Goal: Information Seeking & Learning: Find contact information

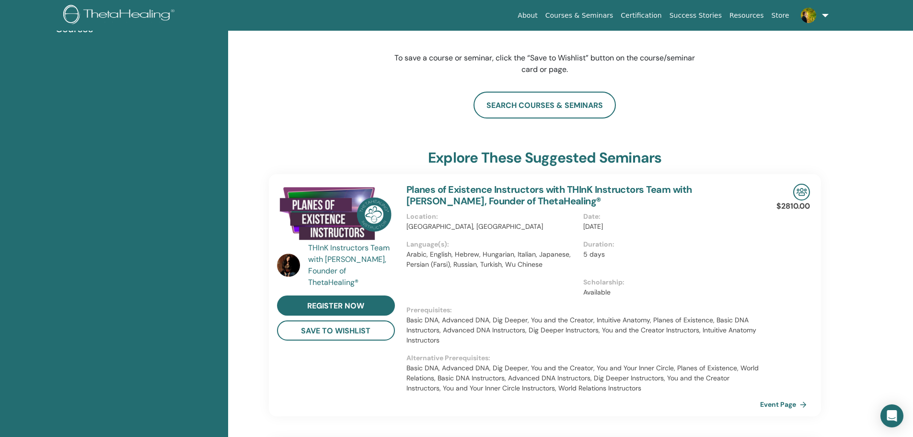
scroll to position [169, 0]
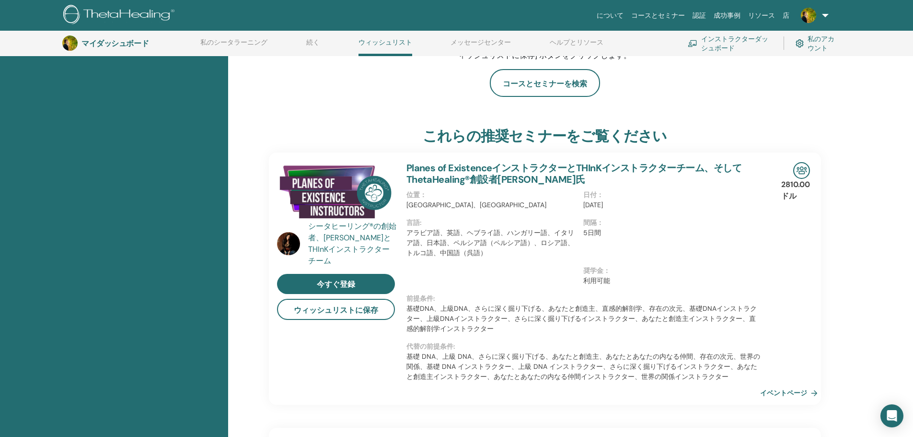
drag, startPoint x: 806, startPoint y: 83, endPoint x: 806, endPoint y: 90, distance: 6.7
click at [806, 83] on div "コースとセミナーを検索" at bounding box center [545, 83] width 552 height 28
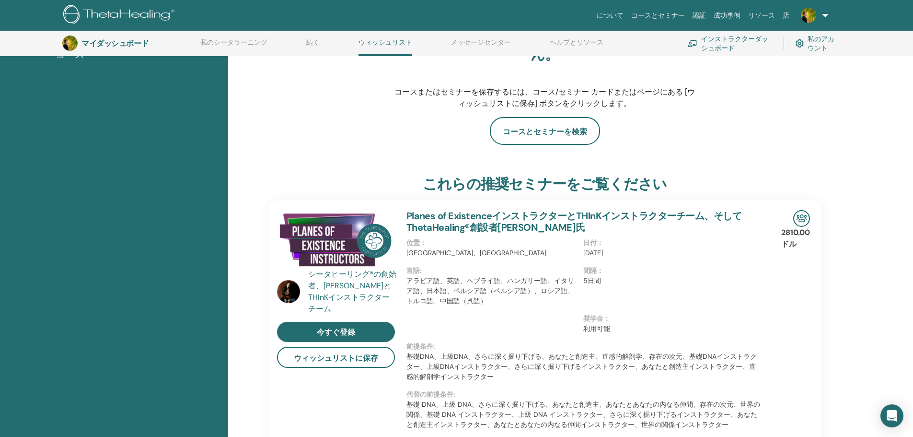
scroll to position [0, 0]
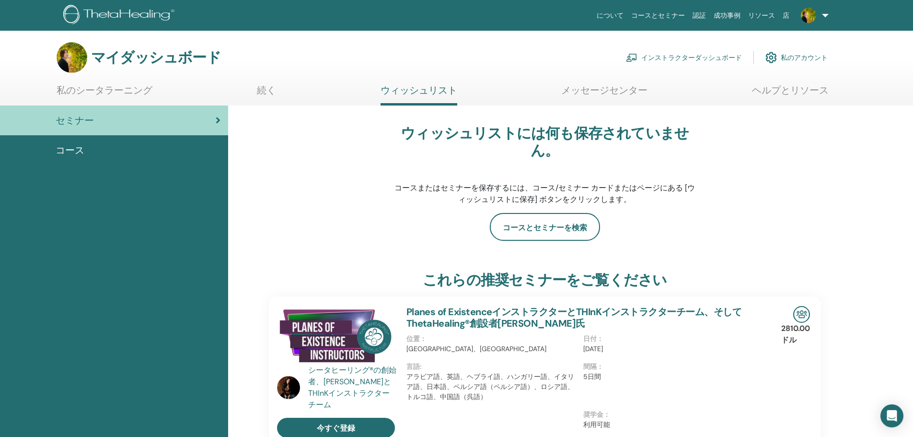
click at [767, 101] on link "ヘルプとリソース" at bounding box center [790, 93] width 77 height 19
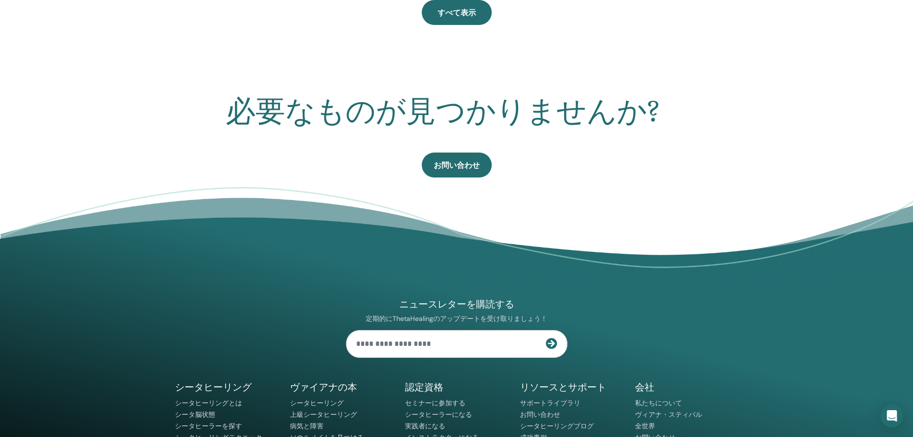
scroll to position [265, 0]
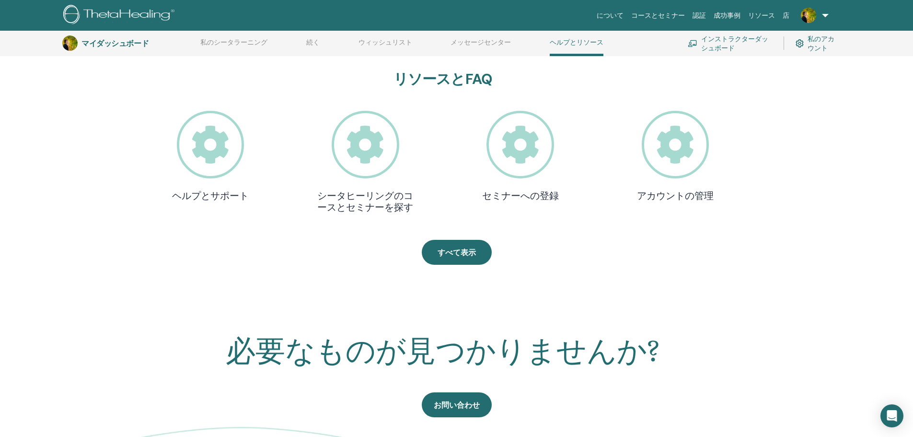
click at [704, 143] on icon at bounding box center [676, 145] width 68 height 68
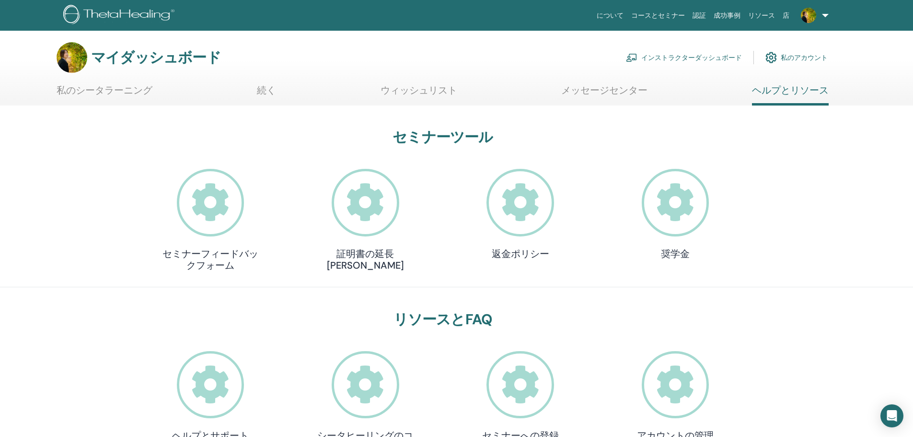
click at [362, 224] on icon at bounding box center [366, 203] width 68 height 68
click at [682, 60] on font "インストラクターダッシュボード" at bounding box center [692, 58] width 101 height 9
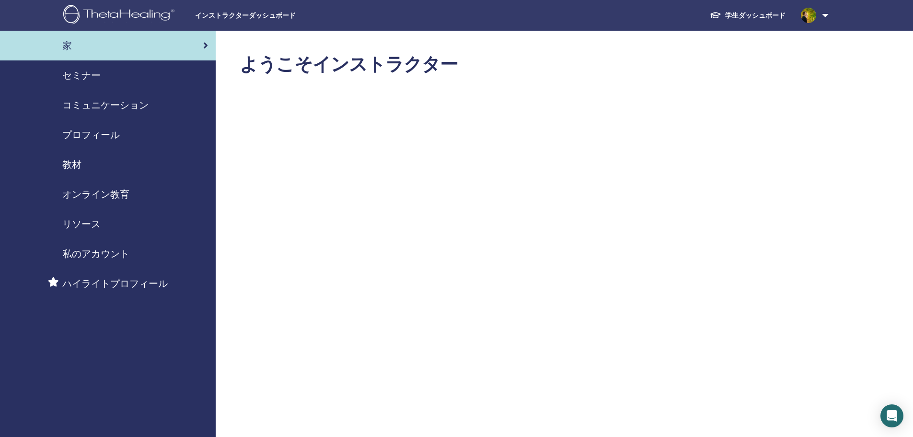
click at [108, 253] on font "私のアカウント" at bounding box center [95, 253] width 67 height 12
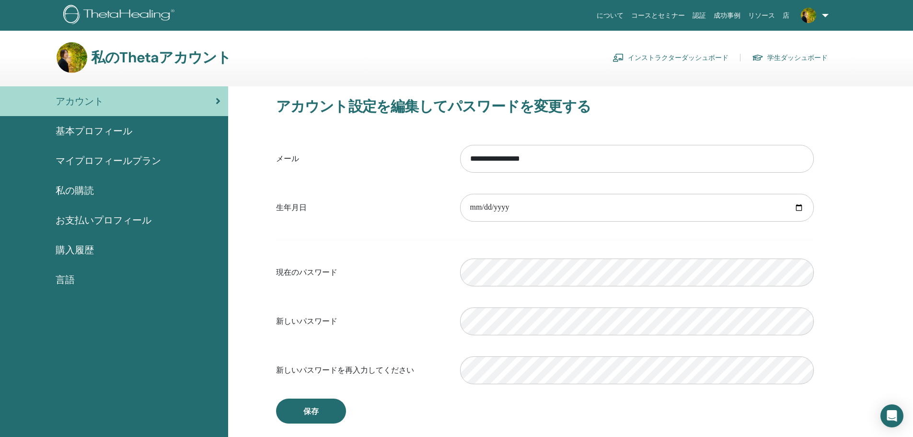
click at [118, 101] on div "アカウント" at bounding box center [114, 101] width 213 height 14
click at [108, 124] on span "基本プロフィール" at bounding box center [94, 131] width 77 height 14
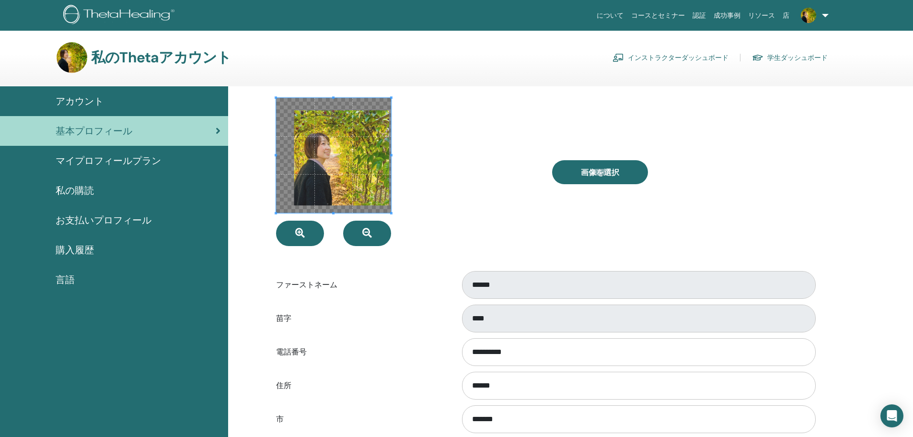
click at [92, 167] on span "マイプロフィールプラン" at bounding box center [108, 160] width 105 height 14
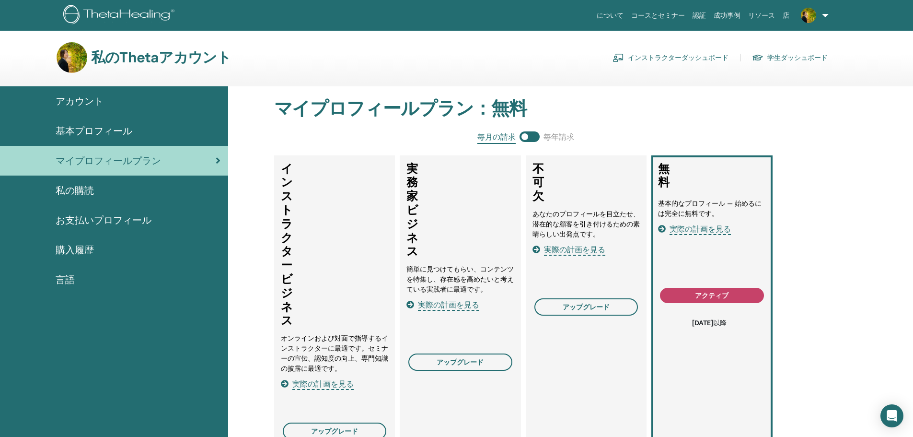
click at [82, 181] on link "私の購読" at bounding box center [114, 190] width 228 height 30
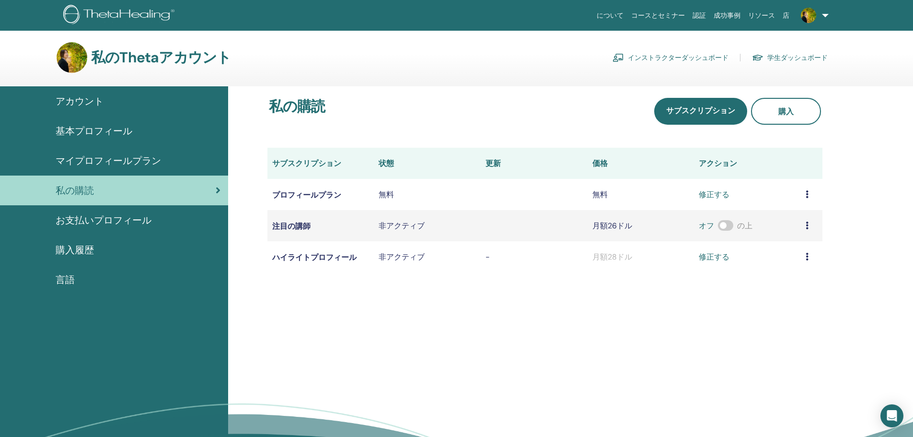
click at [106, 224] on font "お支払いプロフィール" at bounding box center [104, 220] width 96 height 12
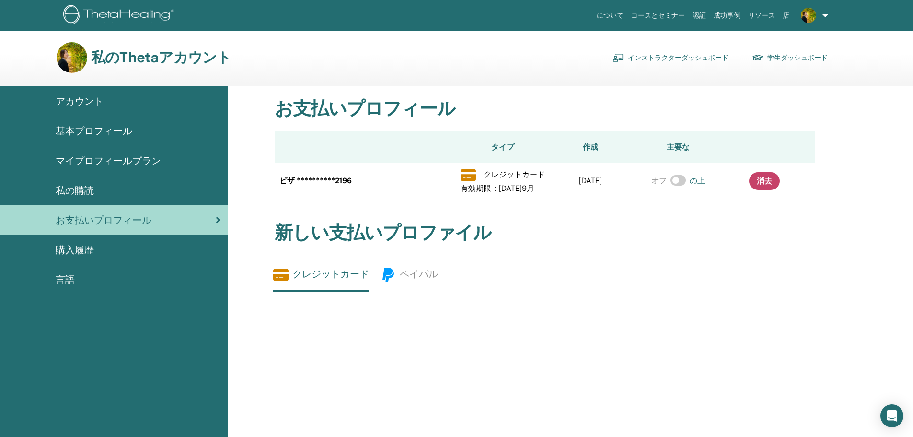
click at [110, 240] on link "購入履歴" at bounding box center [114, 250] width 228 height 30
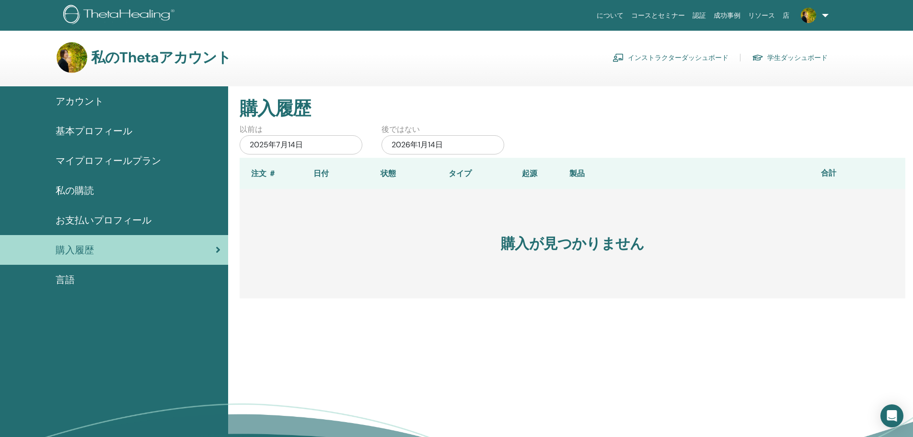
click at [108, 274] on div "言語" at bounding box center [114, 279] width 213 height 14
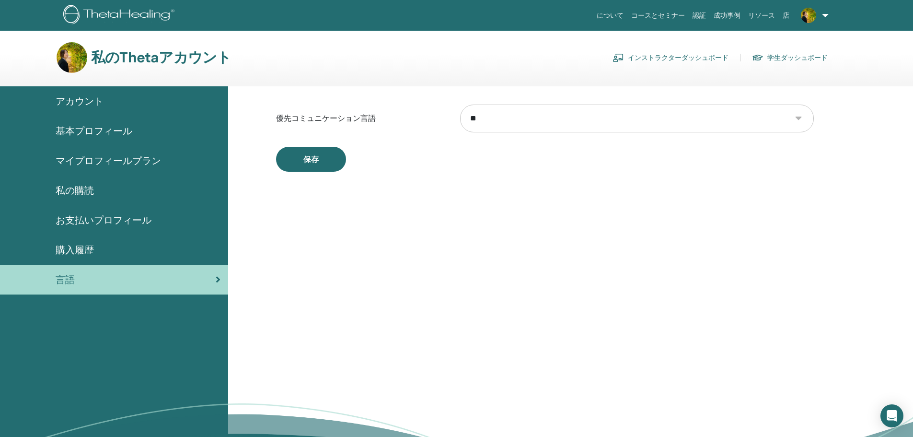
click at [673, 60] on font "インストラクターダッシュボード" at bounding box center [678, 58] width 101 height 9
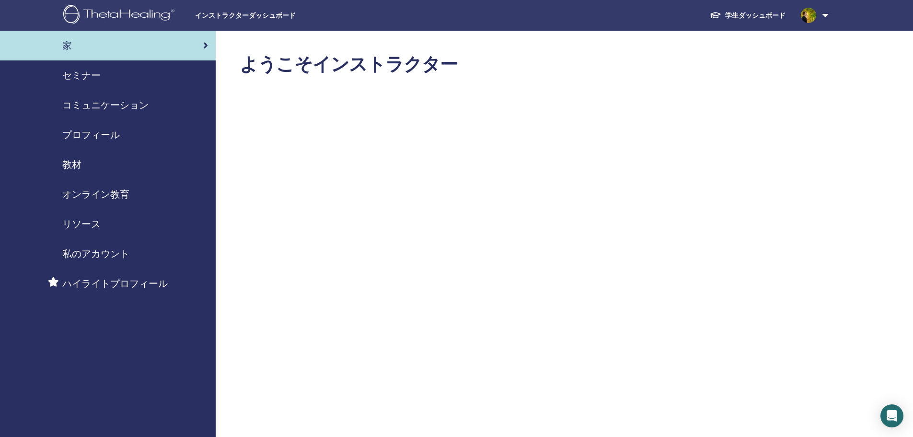
click at [96, 72] on font "セミナー" at bounding box center [81, 75] width 38 height 12
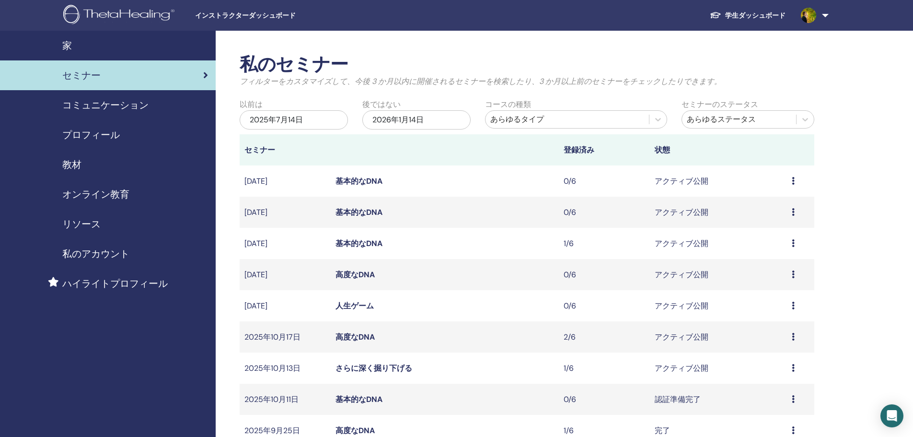
click at [88, 104] on font "コミュニケーション" at bounding box center [105, 105] width 86 height 12
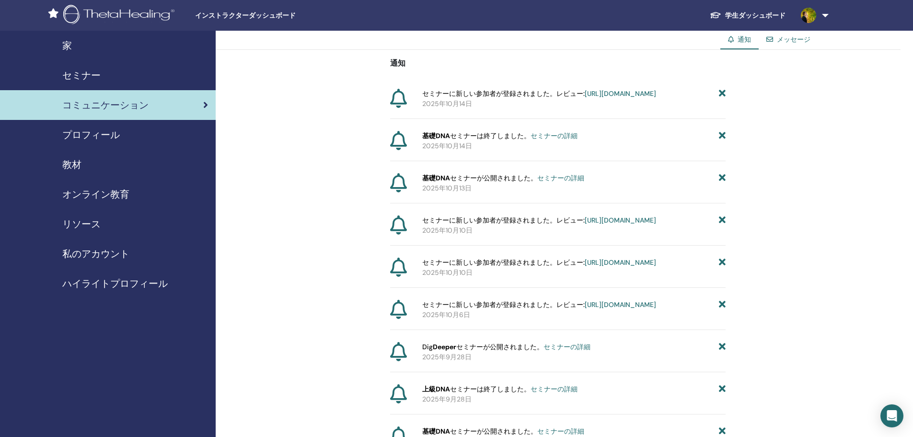
click at [89, 136] on font "プロフィール" at bounding box center [91, 134] width 58 height 12
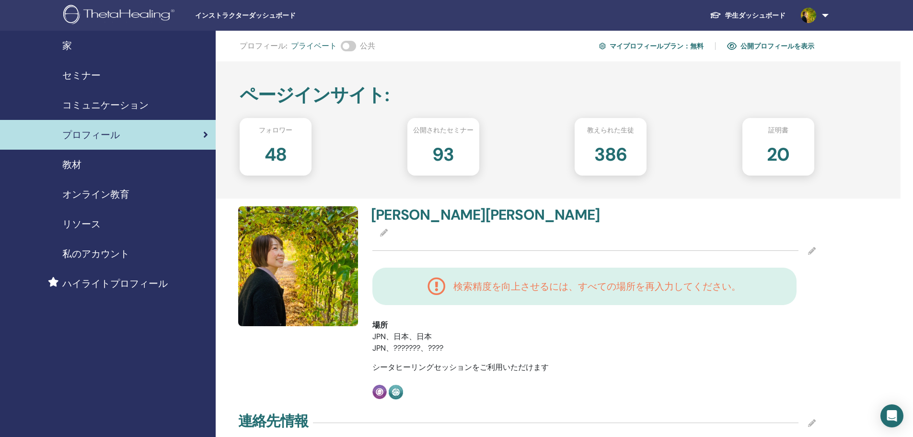
click at [451, 157] on font "93" at bounding box center [443, 154] width 22 height 24
click at [286, 154] on font "48" at bounding box center [276, 154] width 23 height 24
click at [126, 175] on link "教材" at bounding box center [108, 165] width 216 height 30
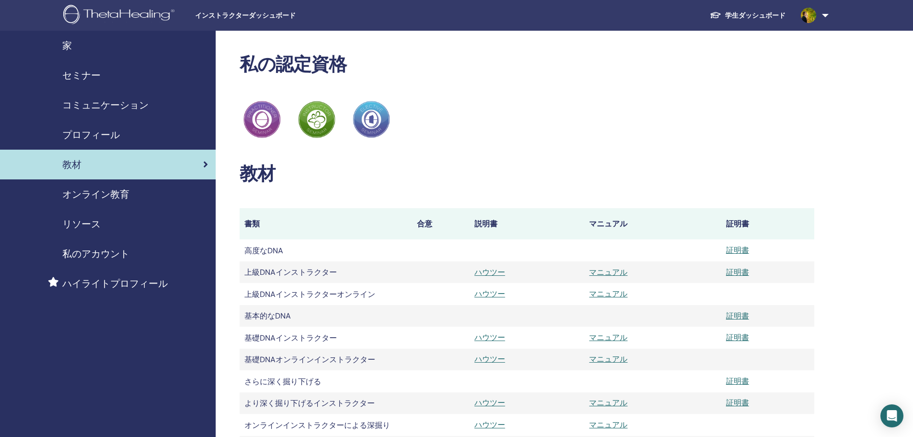
click at [127, 191] on font "オンライン教育" at bounding box center [95, 194] width 67 height 12
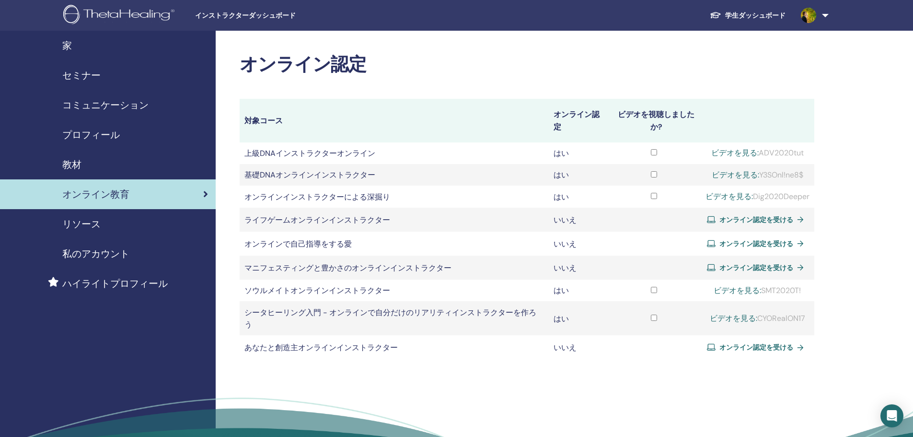
click at [124, 230] on div "リソース" at bounding box center [108, 224] width 200 height 14
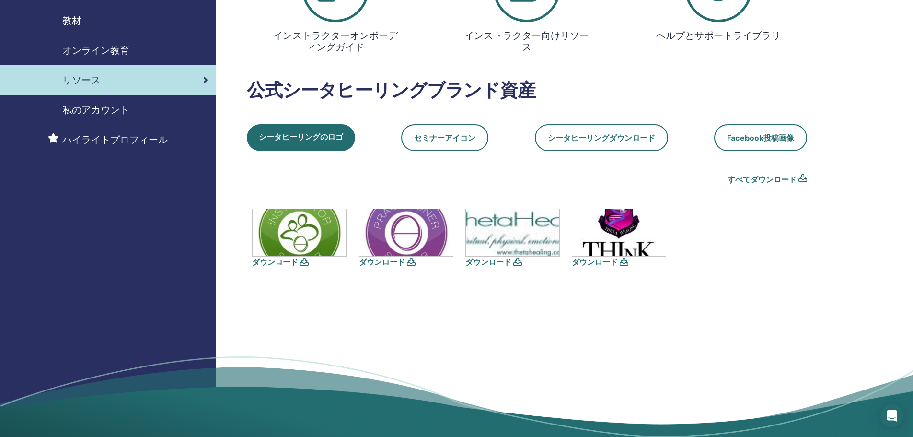
scroll to position [48, 0]
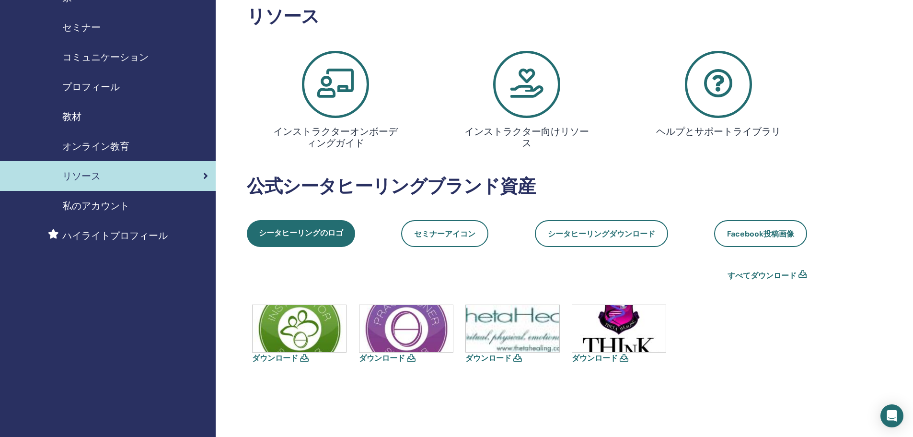
click at [345, 137] on font "インストラクターオンボーディングガイド" at bounding box center [335, 137] width 125 height 24
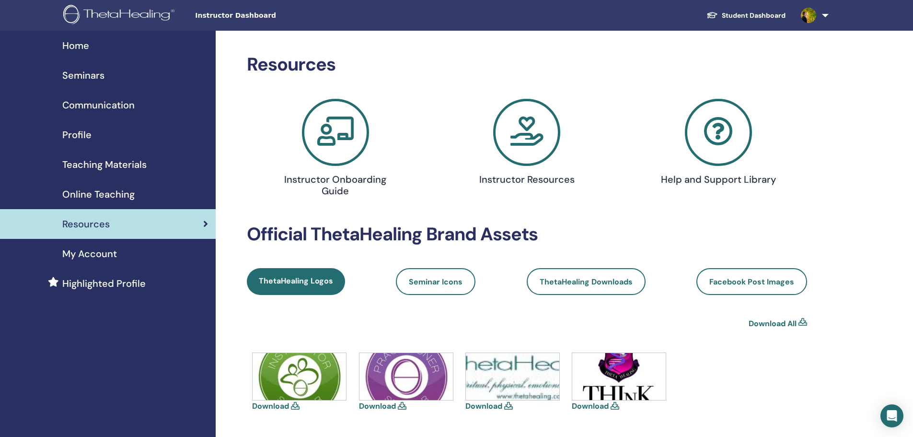
scroll to position [48, 0]
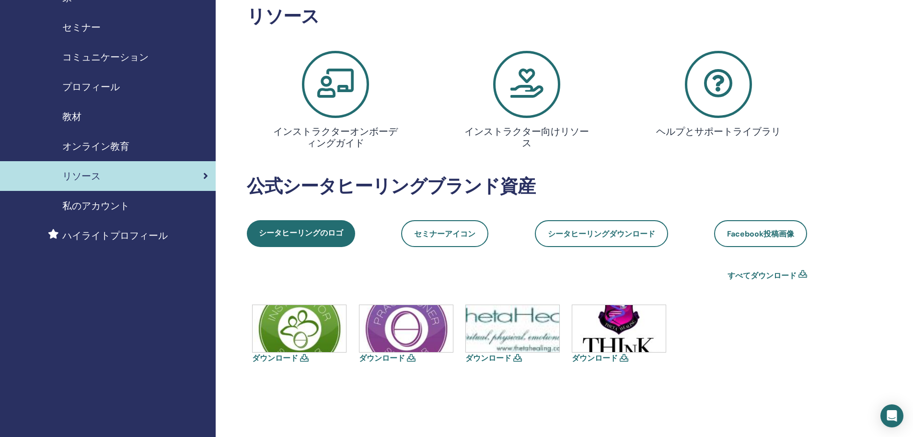
click at [500, 112] on span at bounding box center [527, 84] width 180 height 67
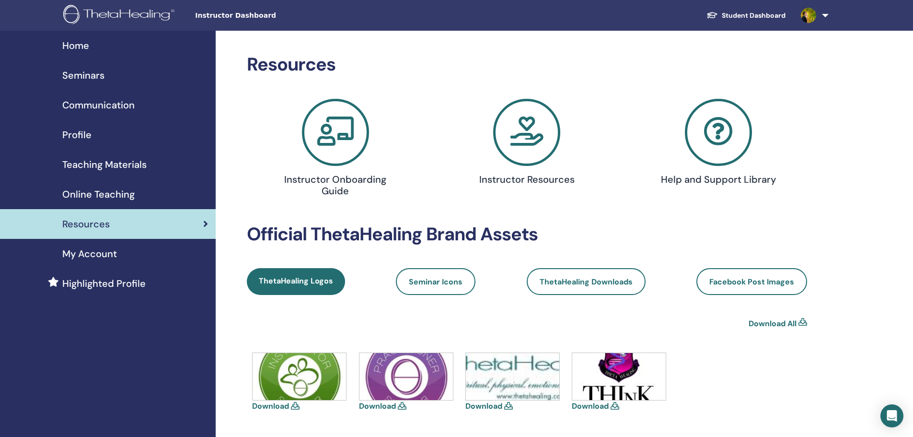
scroll to position [48, 0]
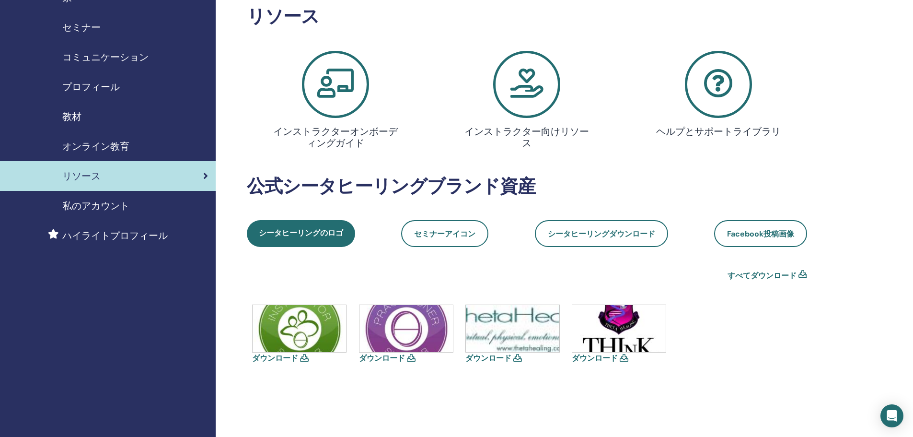
click at [139, 207] on div "私のアカウント" at bounding box center [108, 205] width 200 height 14
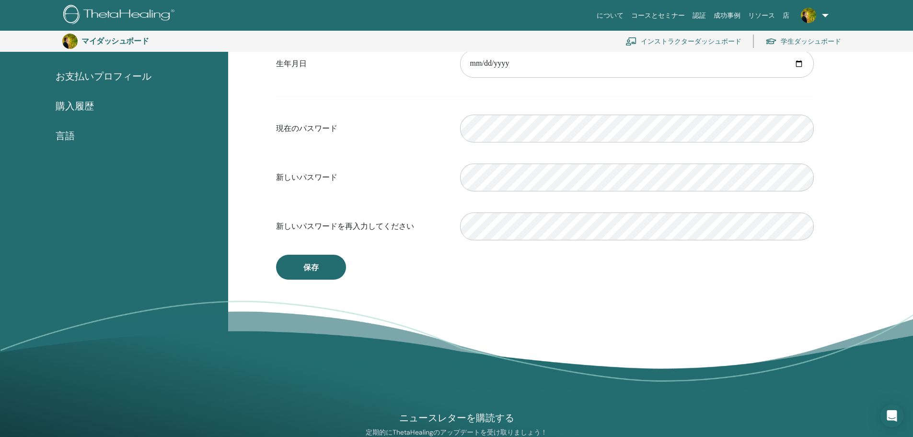
scroll to position [69, 0]
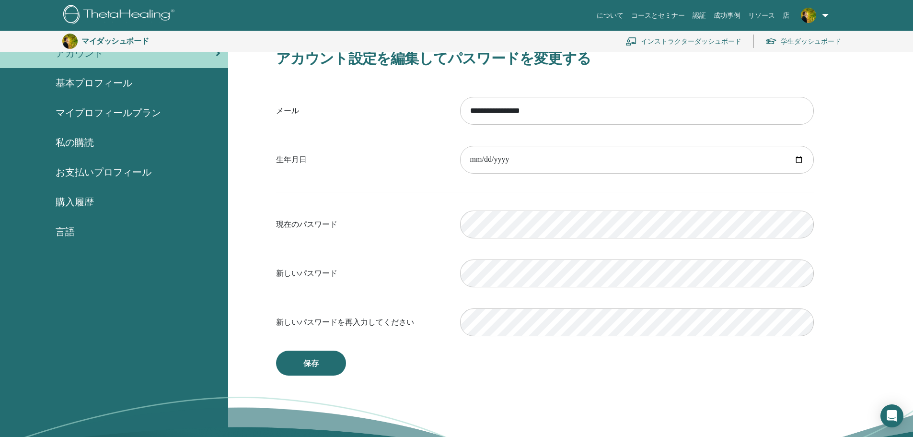
click at [120, 236] on div "言語" at bounding box center [114, 231] width 213 height 14
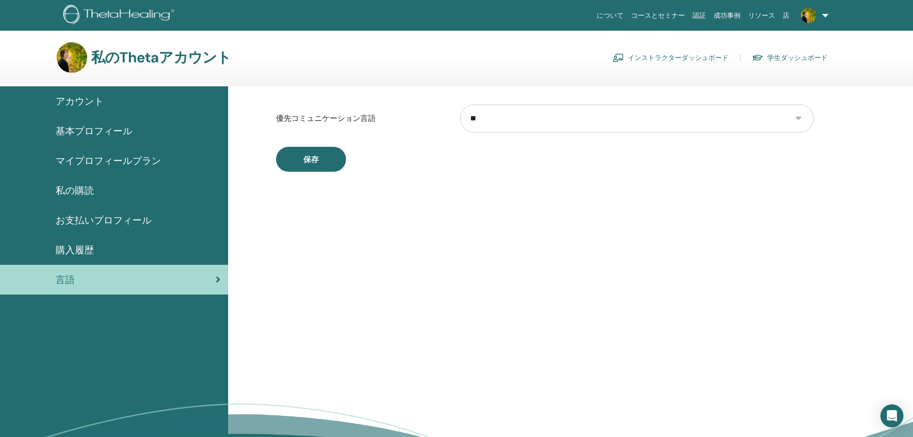
click at [122, 56] on font "私のThetaアカウント" at bounding box center [161, 57] width 140 height 19
click at [677, 19] on font "コースとセミナー" at bounding box center [658, 16] width 54 height 8
click at [706, 14] on font "認証" at bounding box center [699, 16] width 13 height 8
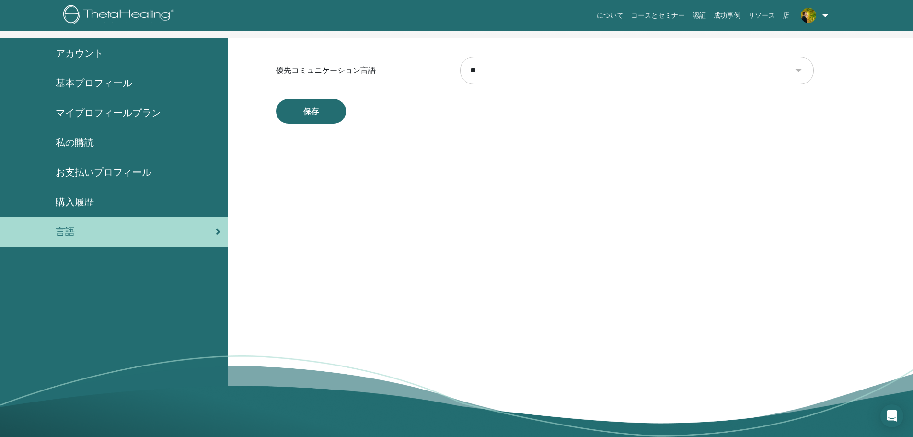
click at [825, 12] on link at bounding box center [813, 15] width 39 height 31
click at [775, 225] on font "サポート" at bounding box center [774, 226] width 27 height 9
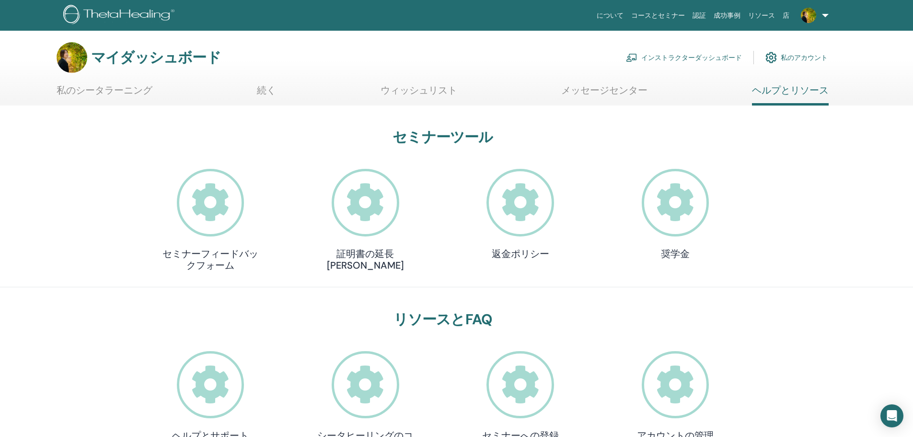
click at [375, 202] on icon at bounding box center [366, 203] width 68 height 68
click at [812, 15] on img at bounding box center [808, 15] width 15 height 15
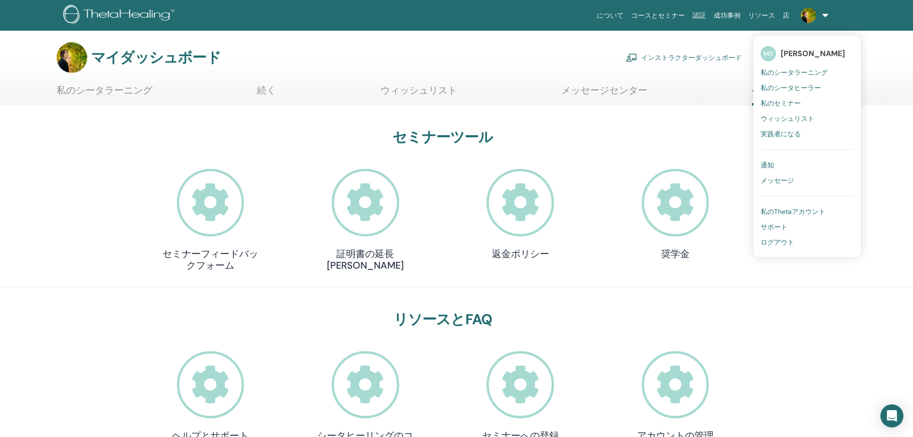
click at [784, 169] on link "通知" at bounding box center [807, 164] width 93 height 15
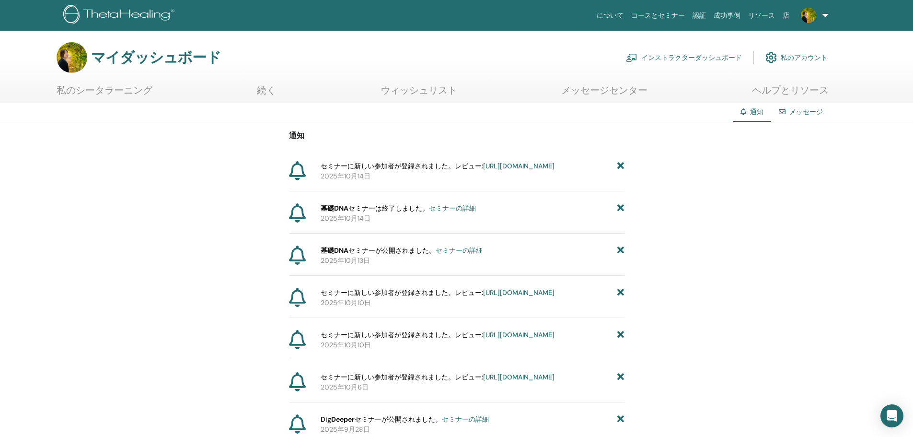
click at [821, 12] on link at bounding box center [813, 15] width 39 height 31
click at [812, 67] on link "私のシータラーニング" at bounding box center [807, 72] width 93 height 15
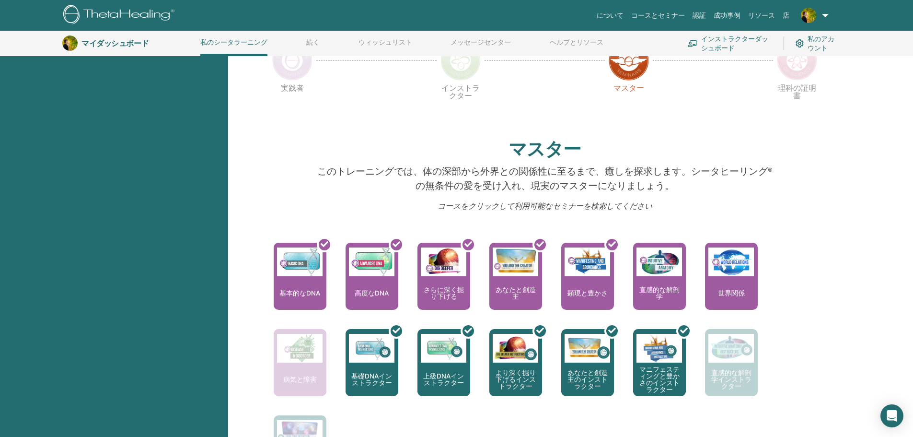
scroll to position [73, 0]
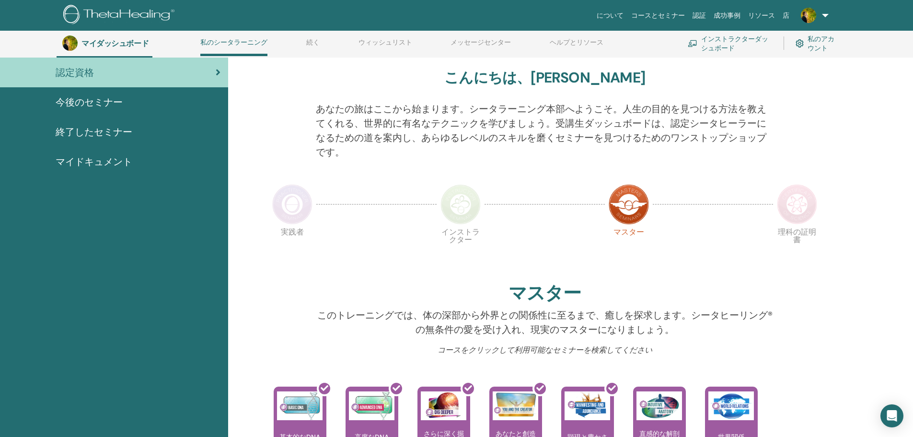
click at [635, 193] on img at bounding box center [629, 204] width 40 height 40
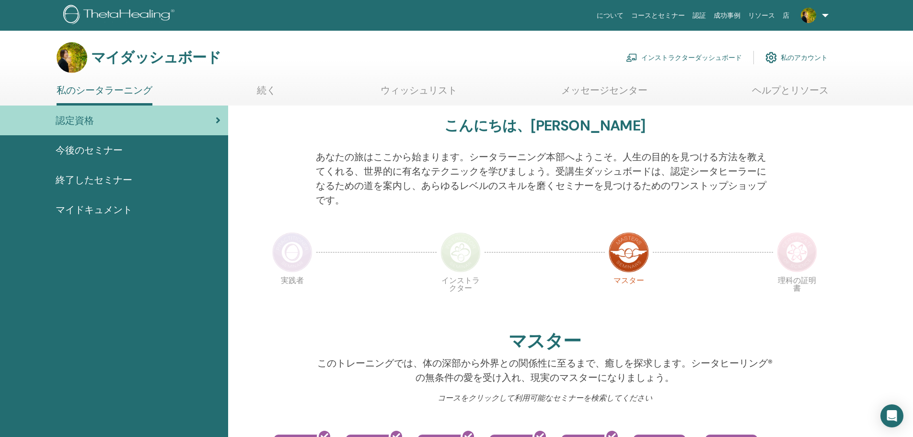
click at [98, 145] on font "今後のセミナー" at bounding box center [89, 150] width 67 height 12
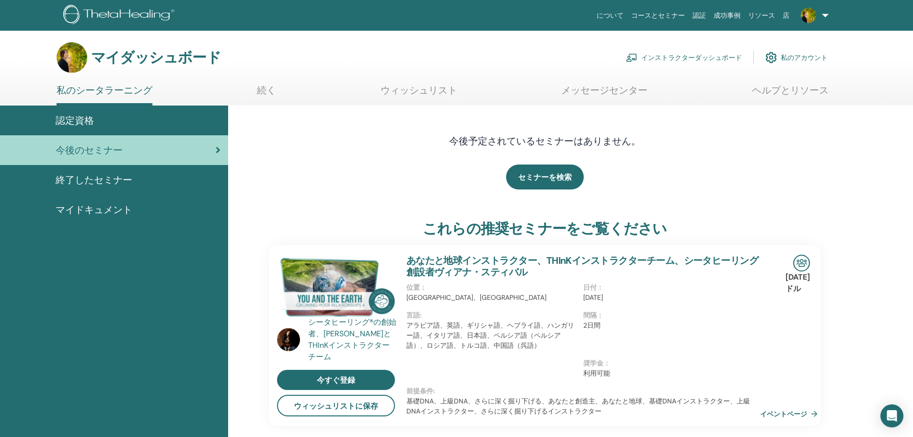
click at [75, 182] on font "終了したセミナー" at bounding box center [94, 180] width 77 height 12
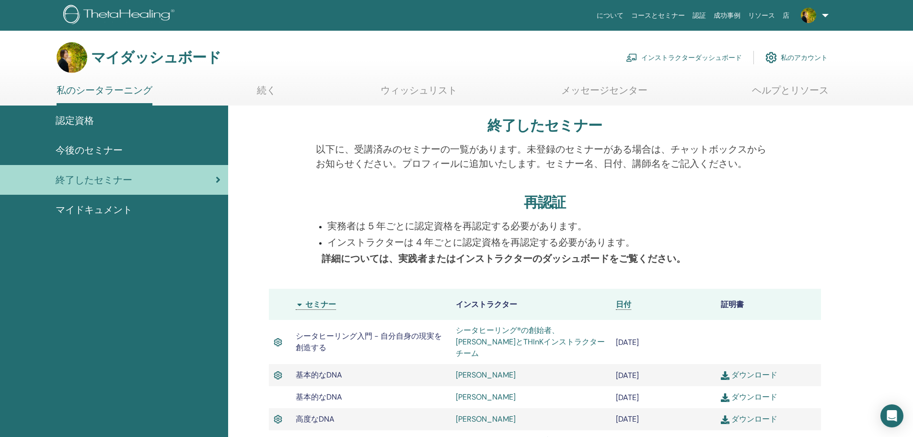
click at [821, 15] on link at bounding box center [813, 15] width 39 height 31
click at [786, 136] on font "実践者になる" at bounding box center [781, 133] width 40 height 9
click at [705, 54] on font "インストラクターダッシュボード" at bounding box center [692, 58] width 101 height 9
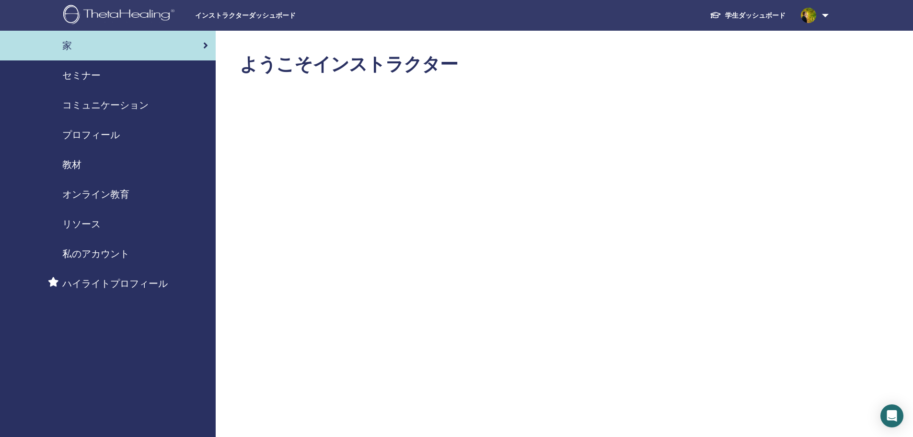
click at [102, 83] on link "セミナー" at bounding box center [108, 75] width 216 height 30
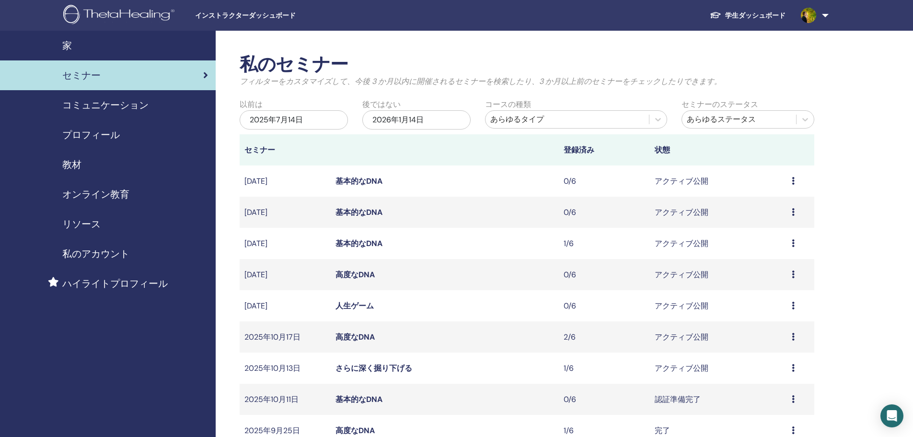
click at [103, 109] on font "コミュニケーション" at bounding box center [105, 105] width 86 height 12
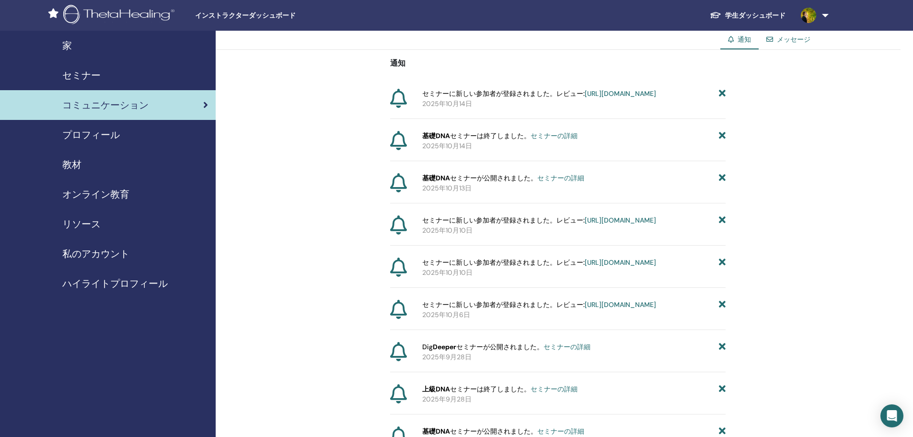
click at [109, 125] on link "プロフィール" at bounding box center [108, 135] width 216 height 30
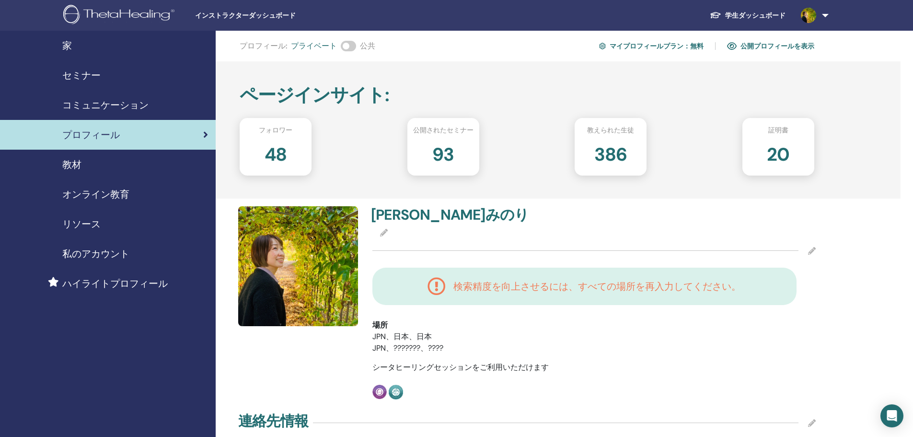
click at [93, 167] on div "教材" at bounding box center [108, 164] width 200 height 14
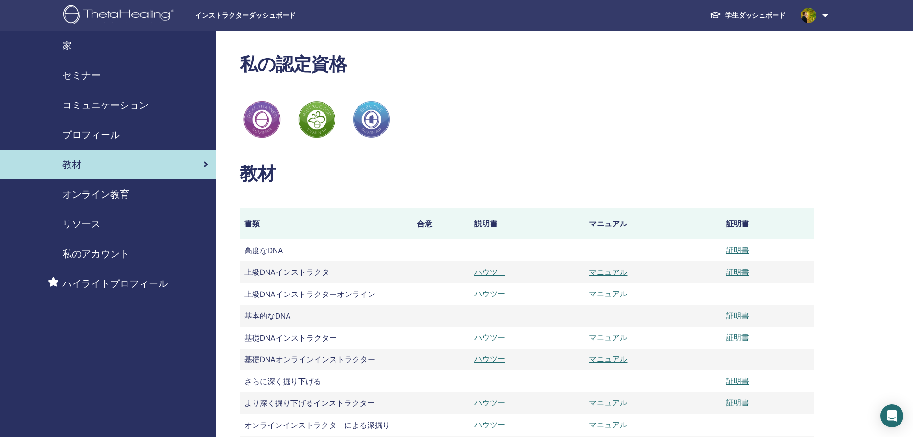
click at [116, 194] on font "オンライン教育" at bounding box center [95, 194] width 67 height 12
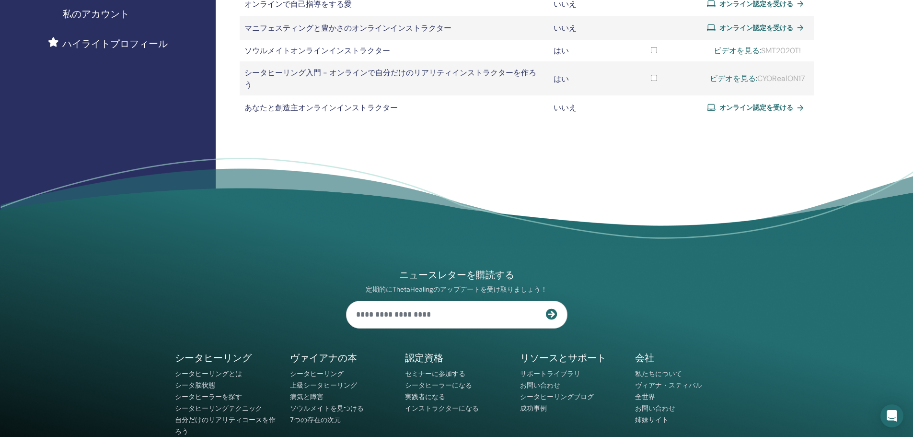
scroll to position [48, 0]
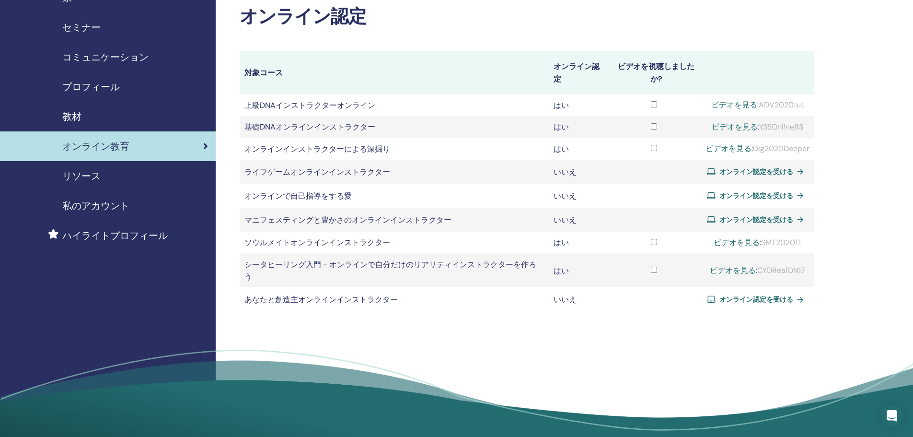
click at [76, 165] on link "リソース" at bounding box center [108, 176] width 216 height 30
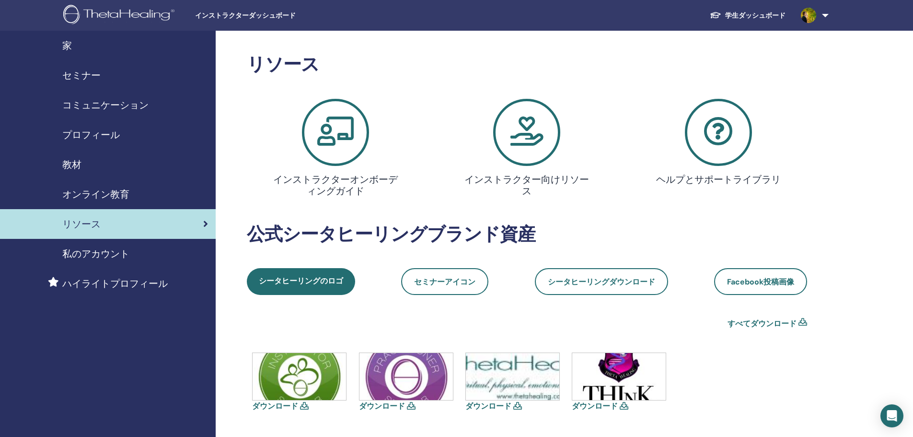
click at [33, 254] on div "私のアカウント" at bounding box center [108, 253] width 200 height 14
click at [101, 261] on link "私のアカウント" at bounding box center [108, 254] width 216 height 30
click at [99, 288] on font "ハイライトプロフィール" at bounding box center [114, 283] width 105 height 12
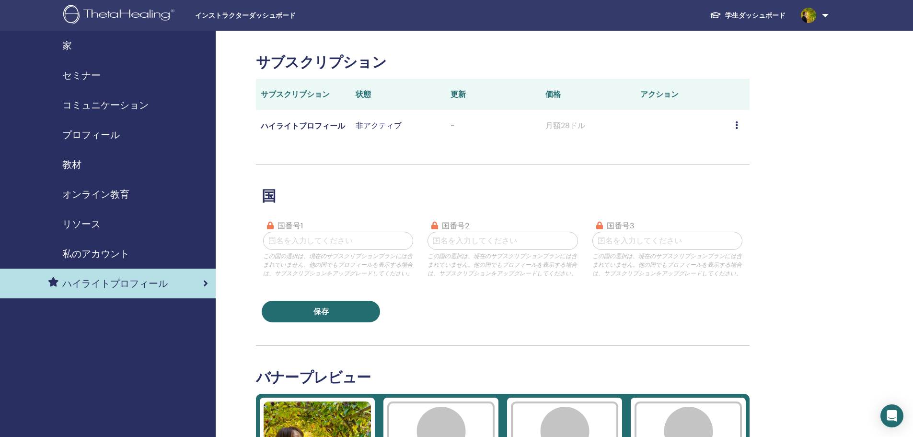
click at [219, 15] on font "インストラクターダッシュボード" at bounding box center [245, 16] width 101 height 8
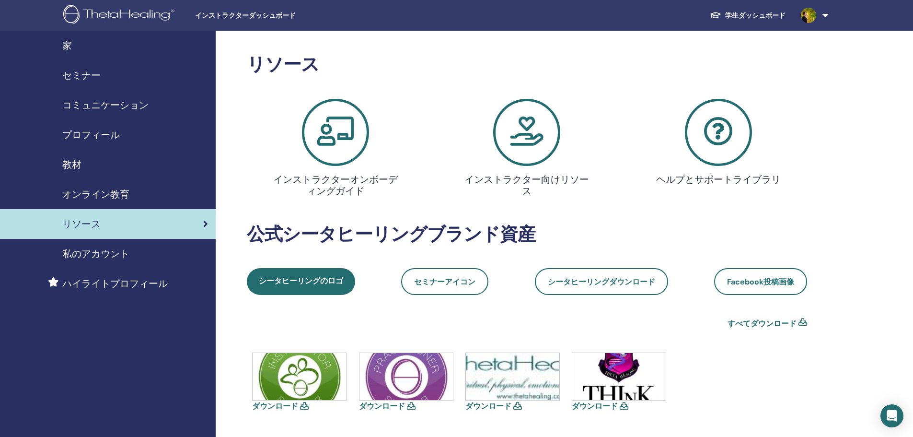
click at [807, 11] on img at bounding box center [808, 15] width 15 height 15
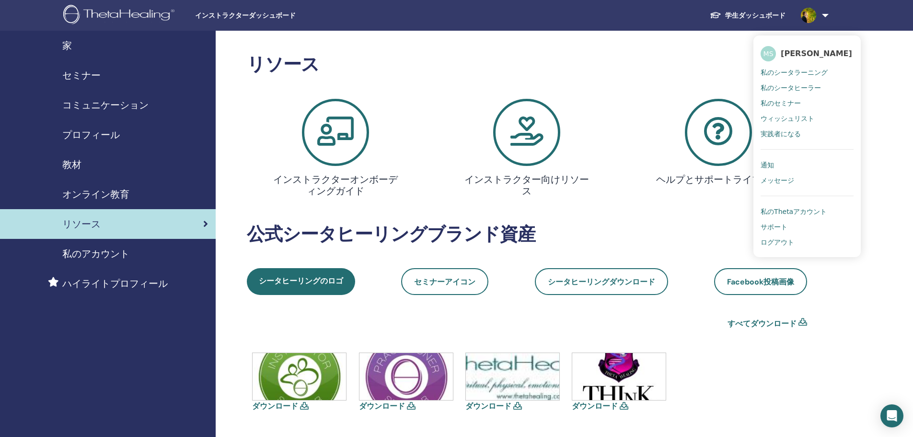
click at [112, 19] on img at bounding box center [120, 16] width 115 height 22
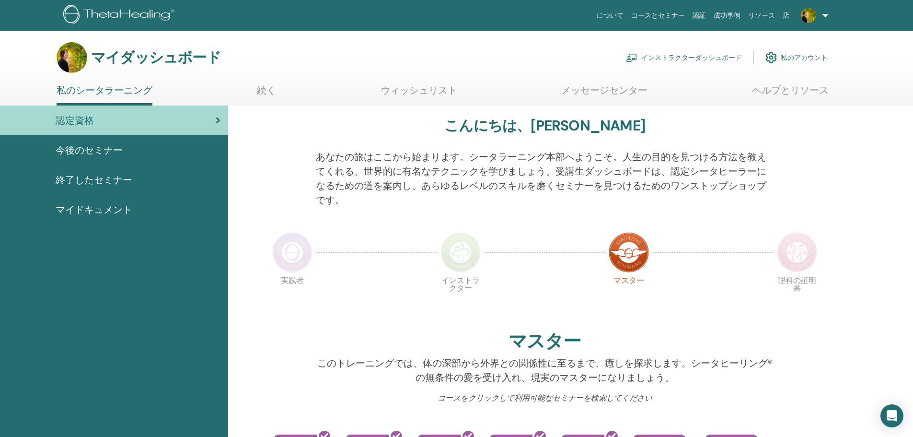
click at [805, 24] on link at bounding box center [813, 15] width 39 height 31
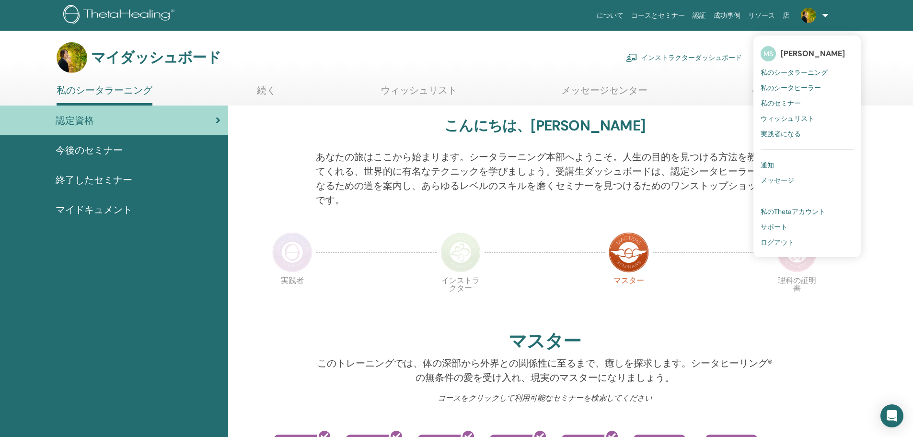
click at [793, 50] on font "[PERSON_NAME]" at bounding box center [813, 53] width 64 height 10
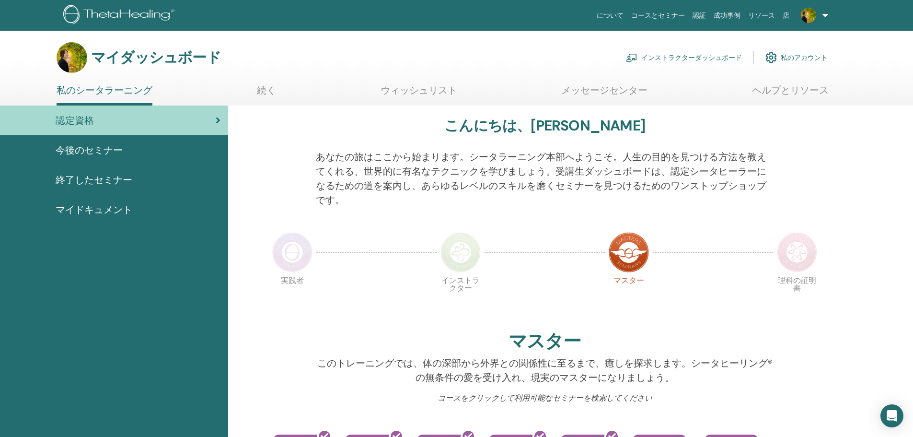
click at [813, 18] on img at bounding box center [808, 15] width 15 height 15
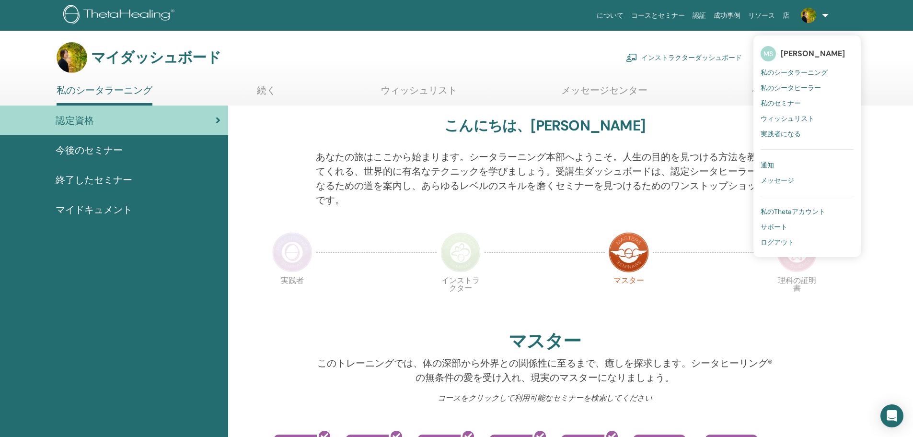
click at [796, 81] on link "私のシータヒーラー" at bounding box center [807, 87] width 93 height 15
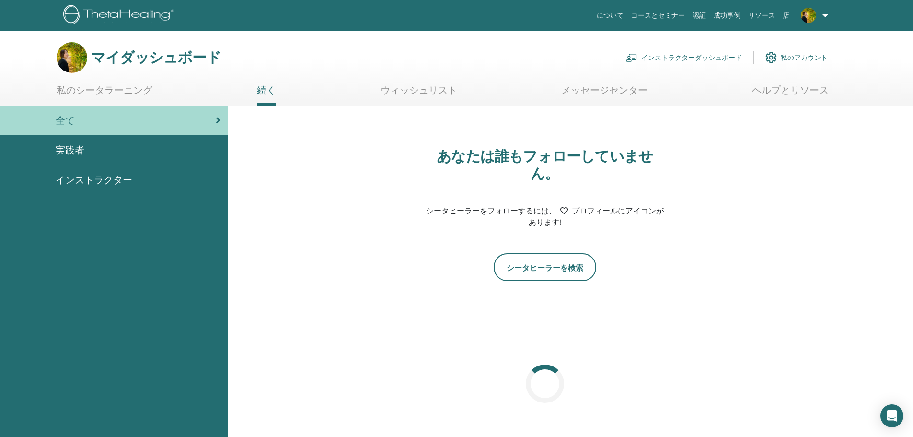
click at [817, 15] on img at bounding box center [808, 15] width 15 height 15
click at [59, 167] on link "インストラクター" at bounding box center [114, 180] width 228 height 30
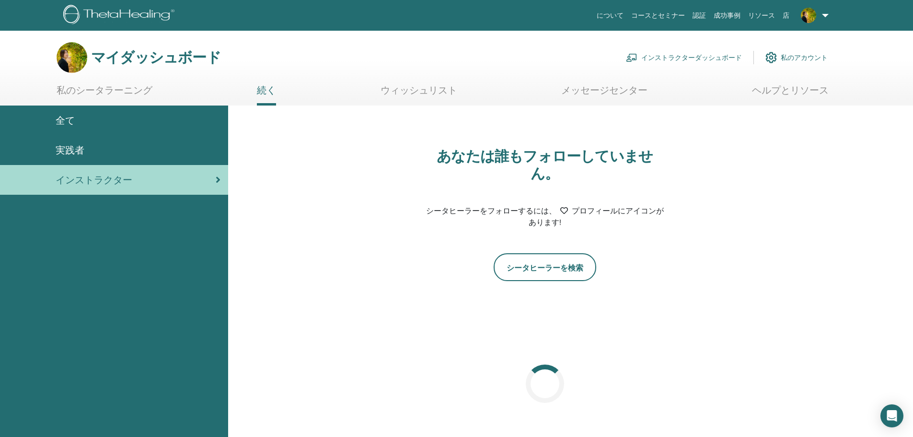
click at [819, 14] on span at bounding box center [808, 15] width 23 height 8
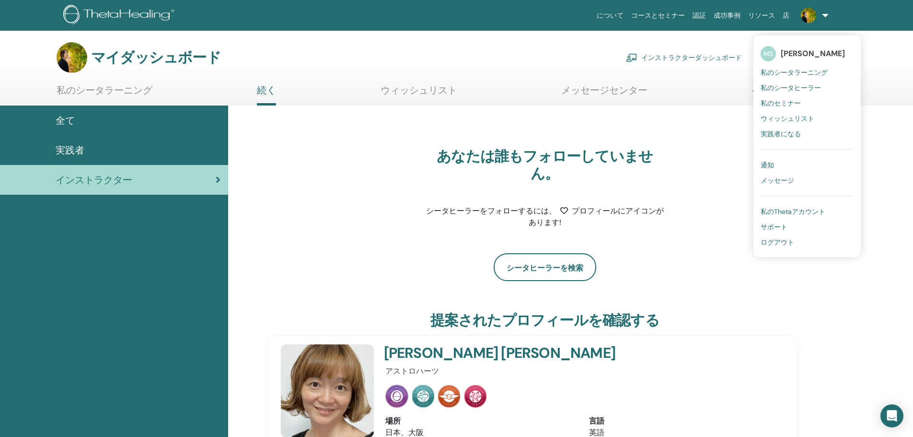
click at [820, 19] on link at bounding box center [813, 15] width 39 height 31
click at [816, 17] on img at bounding box center [808, 15] width 15 height 15
click at [403, 20] on div "について コースとセミナー 認証 成功事例 リソース 店 MS 佐藤みのり 私のシータラーニング 私のシータヒーラー 私のセミナー ウィッシュリスト 実践者に…" at bounding box center [524, 15] width 676 height 31
click at [710, 170] on div "あなたは誰もフォローしていません。 シータヒーラーをフォローするには、 プロフィールにアイコンがあります!" at bounding box center [545, 173] width 552 height 113
click at [136, 91] on font "私のシータラーニング" at bounding box center [105, 90] width 96 height 12
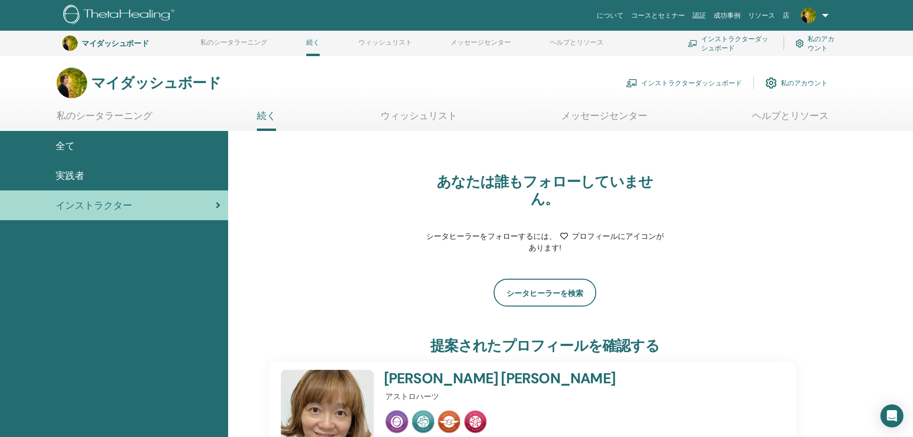
scroll to position [169, 0]
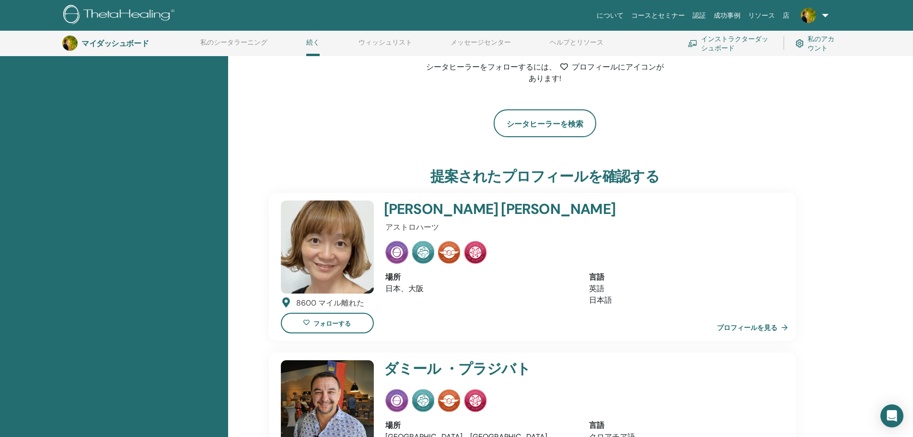
click at [755, 324] on font "プロフィールを見る" at bounding box center [747, 328] width 60 height 9
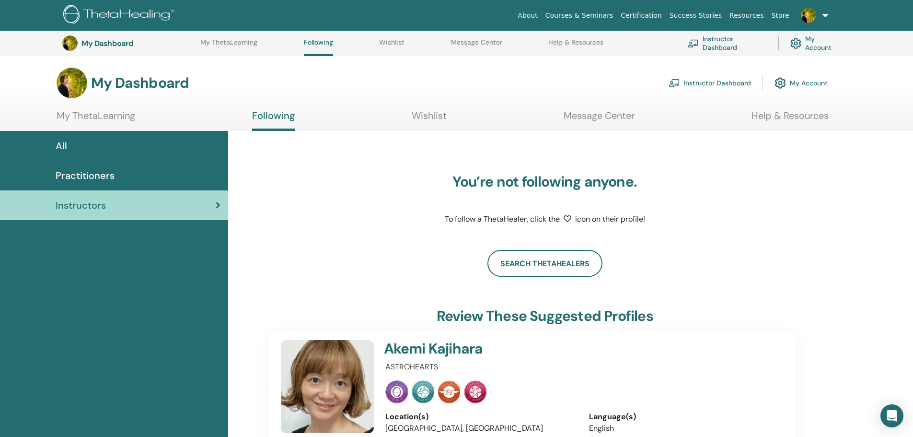
scroll to position [169, 0]
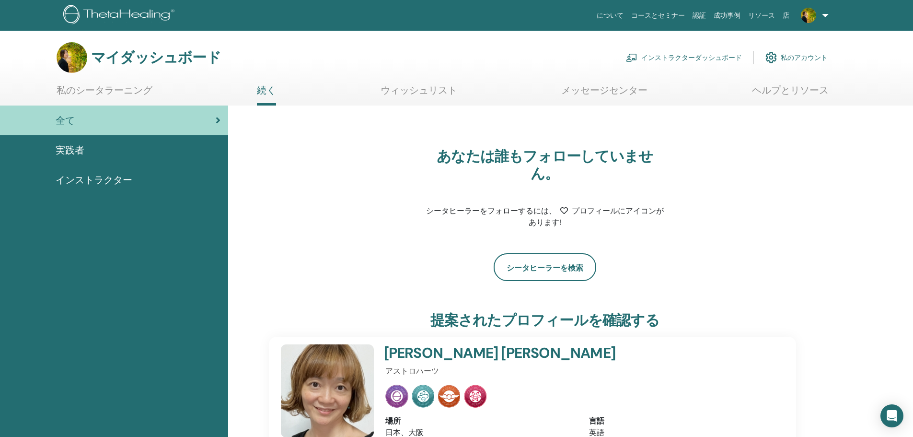
click at [801, 15] on span at bounding box center [808, 15] width 23 height 8
click at [778, 229] on font "サポート" at bounding box center [774, 226] width 27 height 9
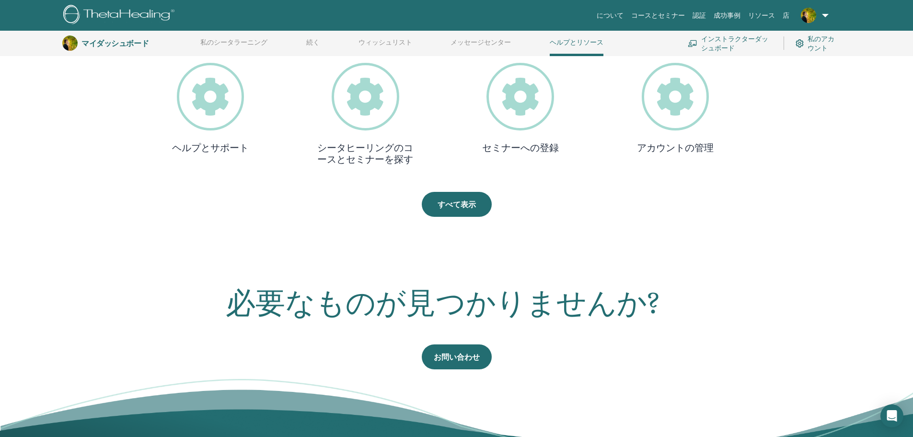
scroll to position [361, 0]
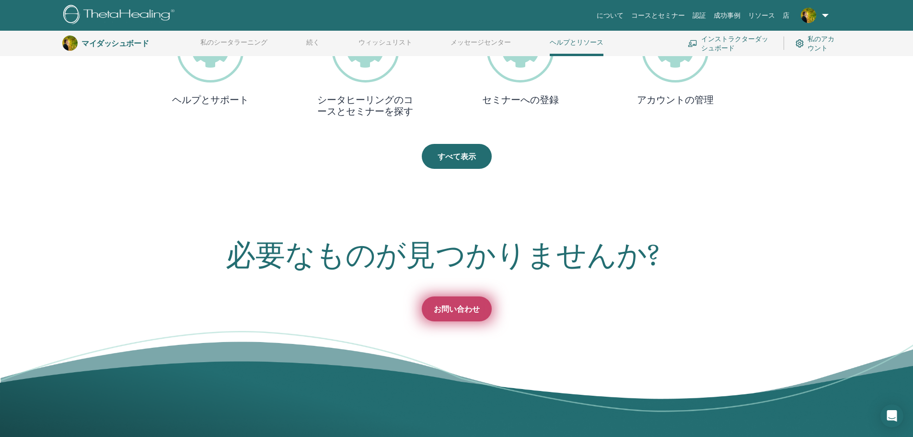
click at [460, 317] on link "お問い合わせ" at bounding box center [457, 308] width 70 height 25
